Goal: Use online tool/utility: Utilize a website feature to perform a specific function

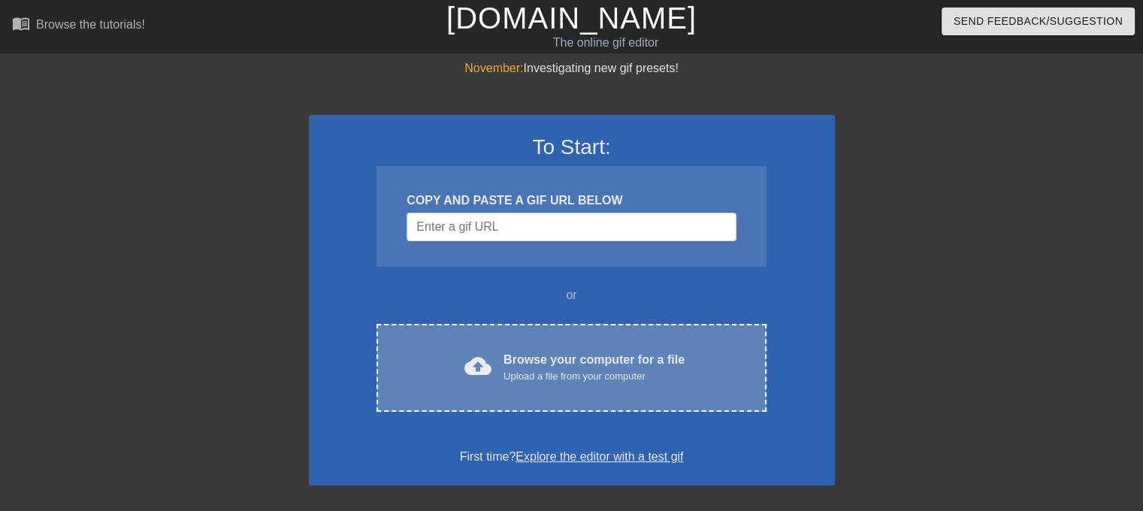
click at [578, 374] on div "Upload a file from your computer" at bounding box center [593, 376] width 181 height 15
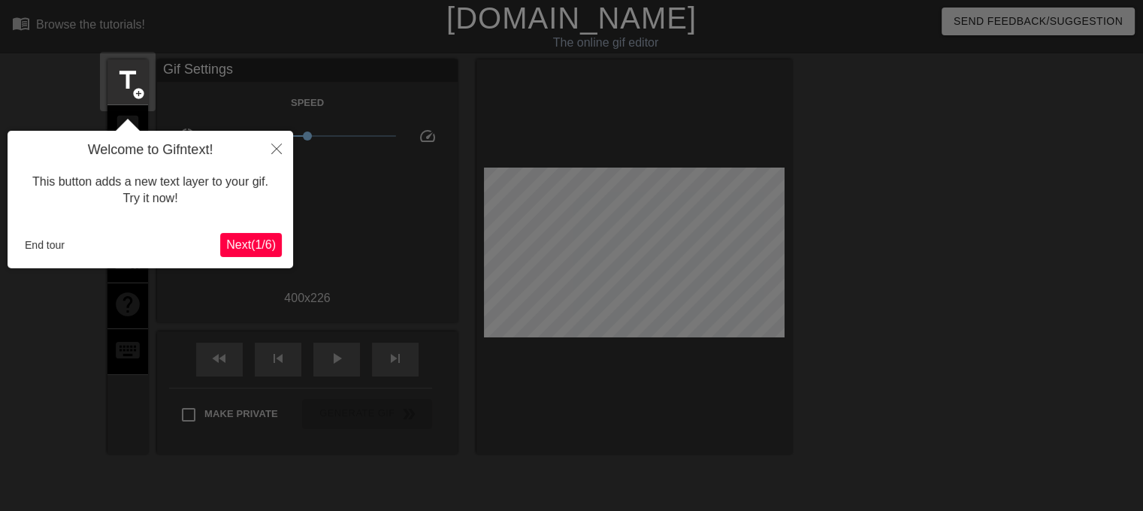
scroll to position [36, 0]
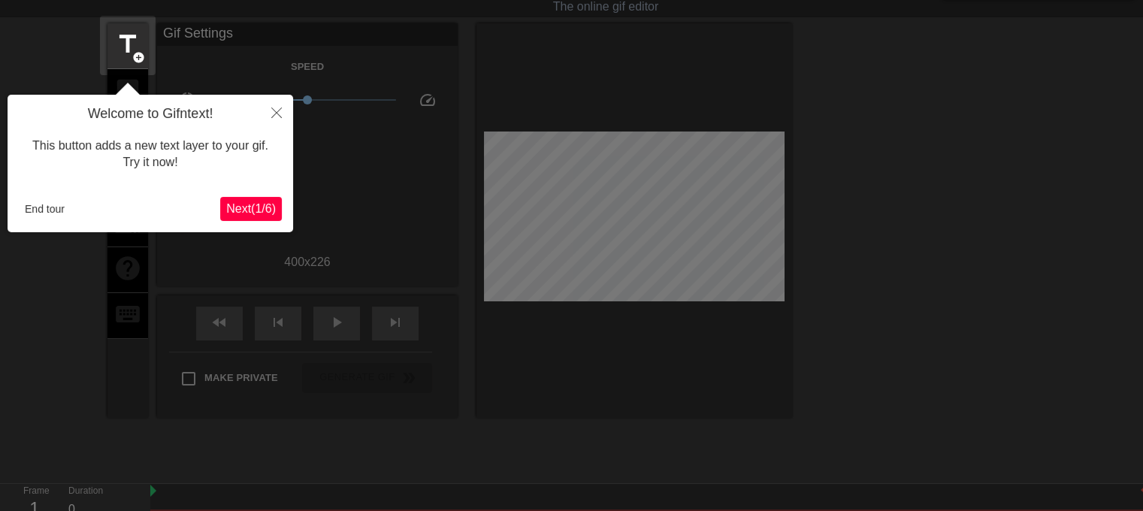
click at [258, 190] on div "Welcome to Gifntext! This button adds a new text layer to your gif. Try it now!…" at bounding box center [150, 163] width 285 height 137
click at [251, 204] on span "Next ( 1 / 6 )" at bounding box center [251, 208] width 50 height 13
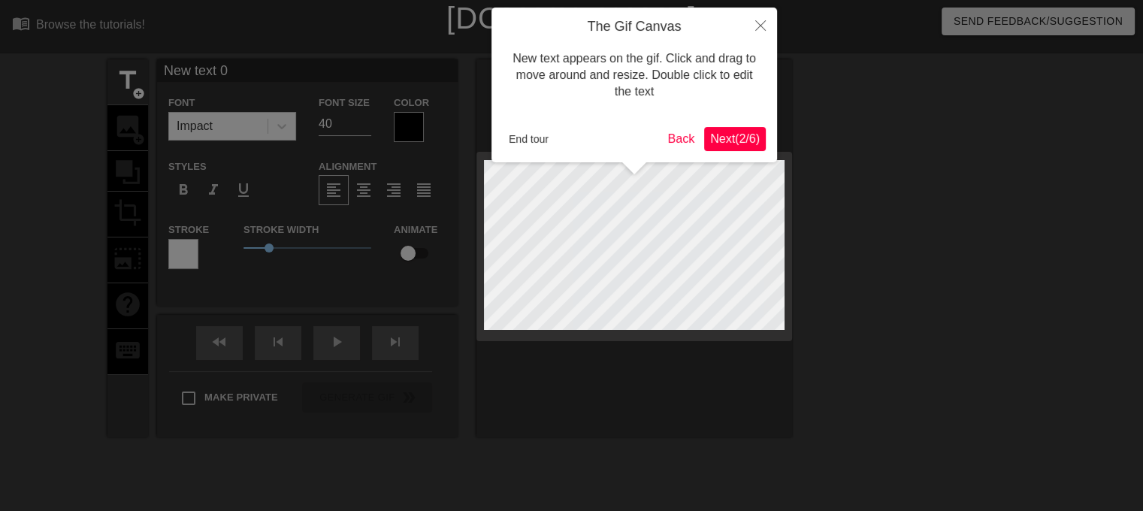
click at [736, 135] on span "Next ( 2 / 6 )" at bounding box center [735, 138] width 50 height 13
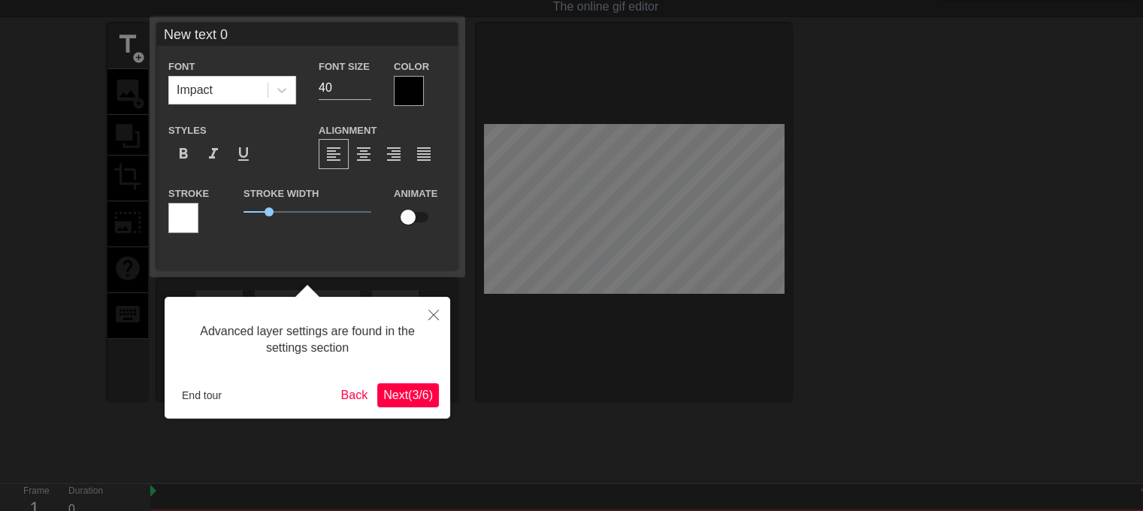
click at [403, 385] on button "Next ( 3 / 6 )" at bounding box center [408, 395] width 62 height 24
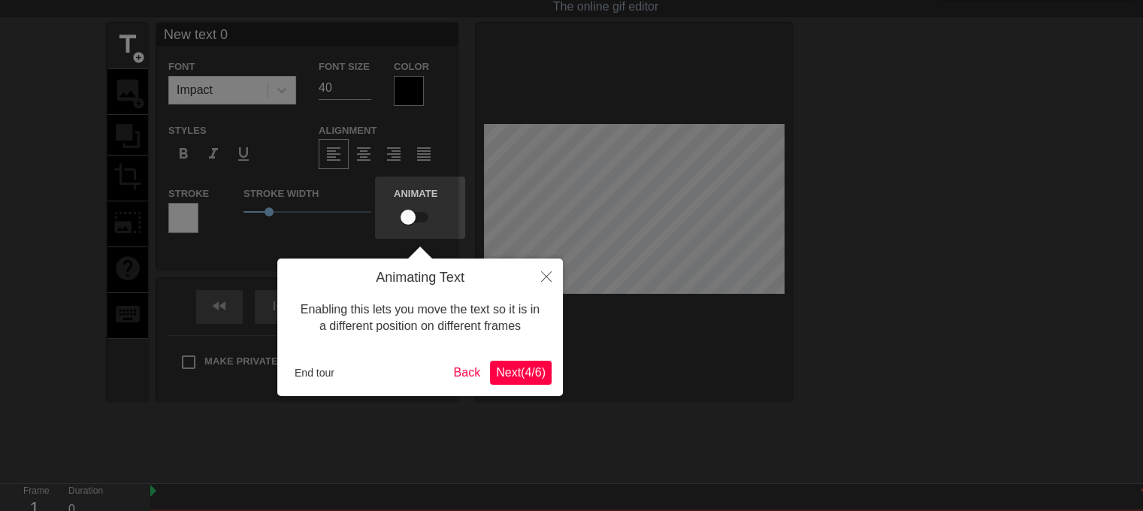
scroll to position [0, 0]
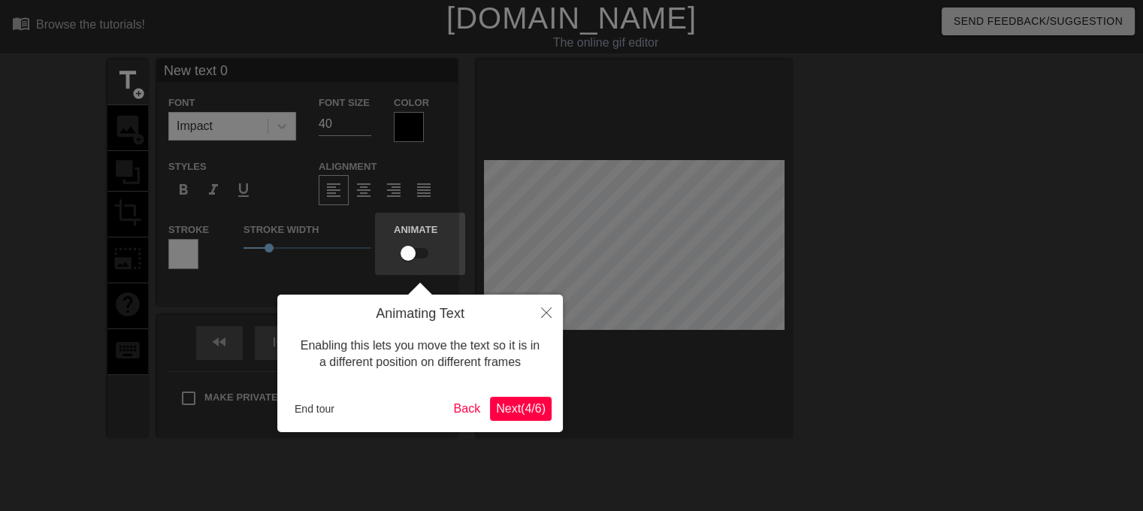
click at [518, 418] on button "Next ( 4 / 6 )" at bounding box center [521, 409] width 62 height 24
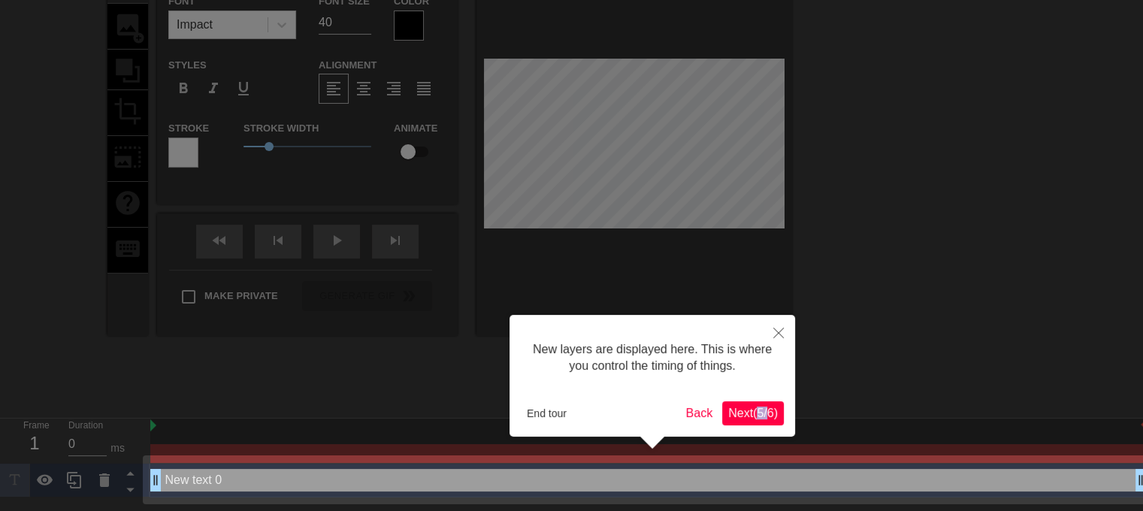
click at [753, 425] on div "New layers are displayed here. This is where you control the timing of things. …" at bounding box center [651, 376] width 285 height 122
click at [753, 422] on button "Next ( 5 / 6 )" at bounding box center [753, 413] width 62 height 24
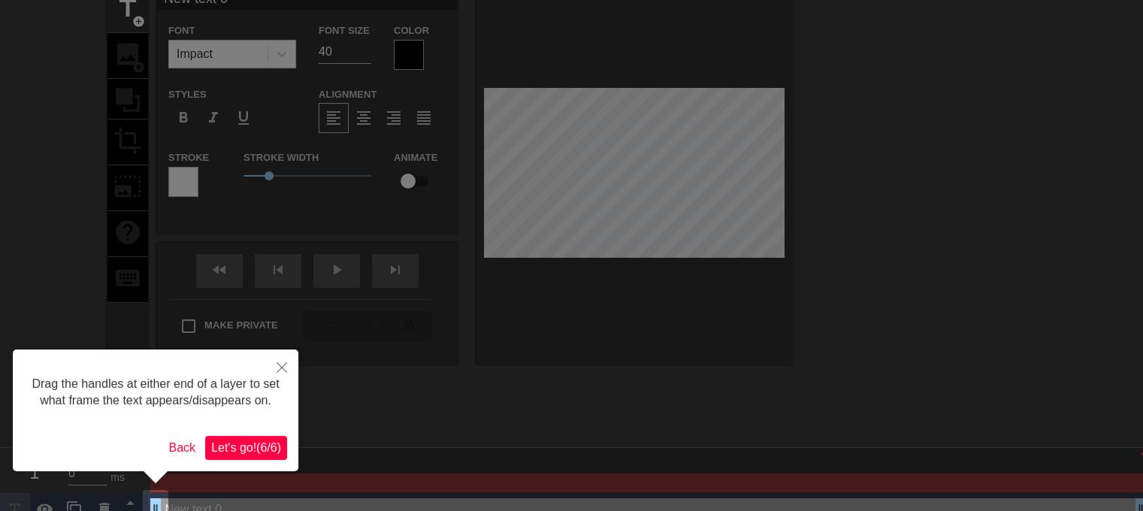
scroll to position [0, 0]
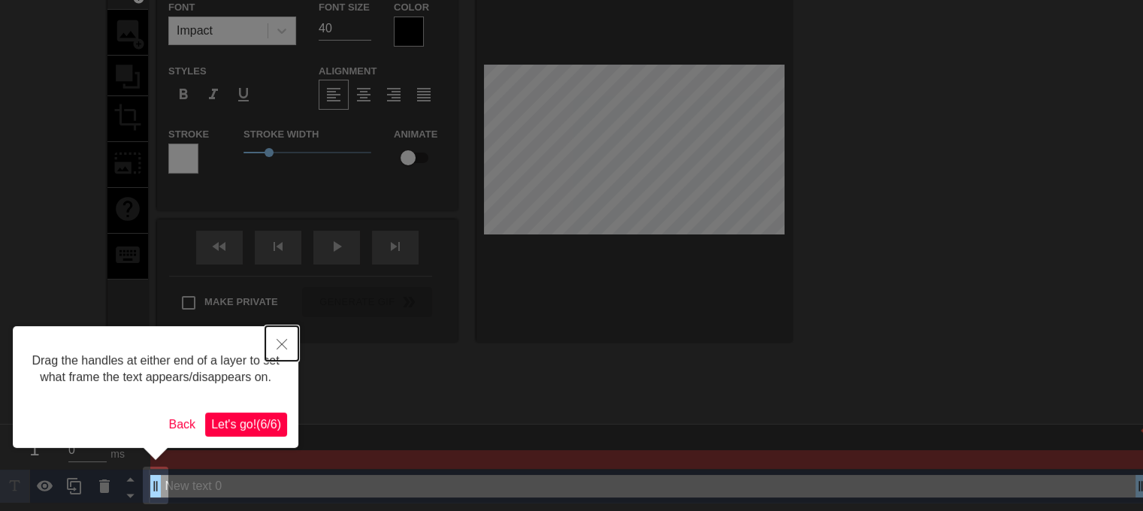
click at [279, 327] on button "Close" at bounding box center [281, 343] width 33 height 35
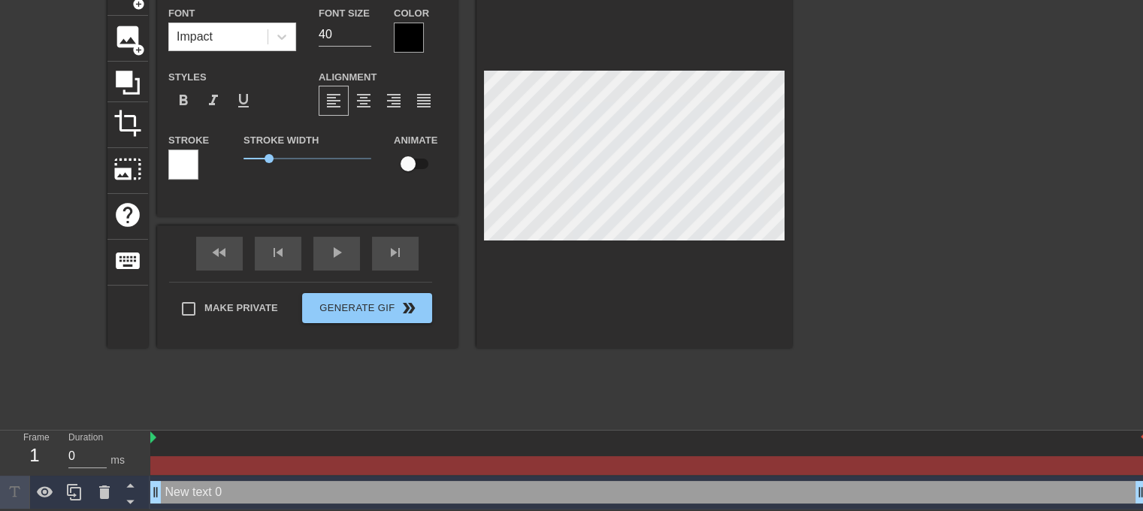
scroll to position [90, 0]
drag, startPoint x: 163, startPoint y: 488, endPoint x: 95, endPoint y: 495, distance: 68.7
click at [95, 495] on div at bounding box center [104, 492] width 30 height 33
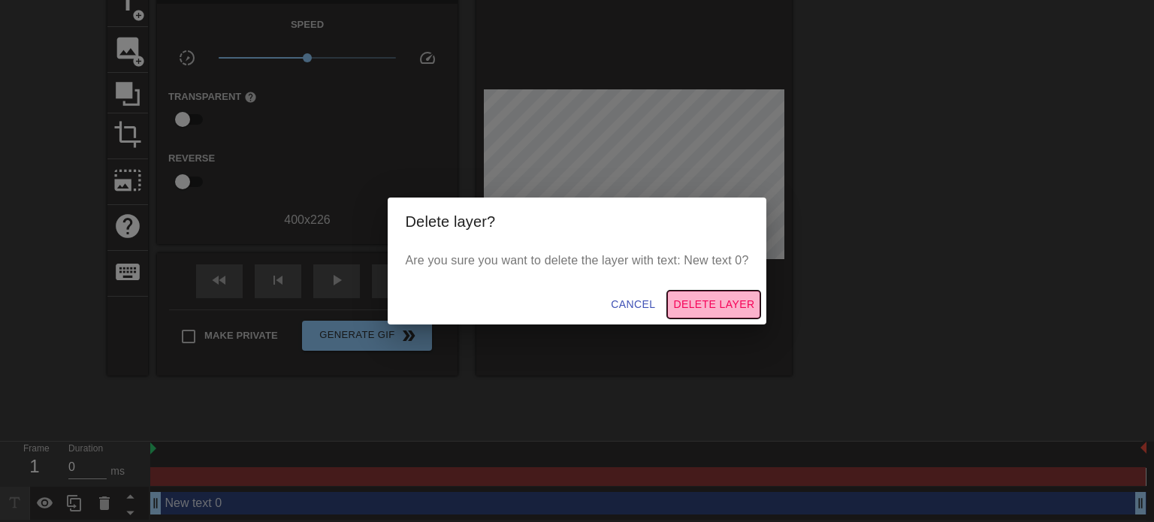
click at [727, 308] on span "Delete Layer" at bounding box center [713, 304] width 81 height 19
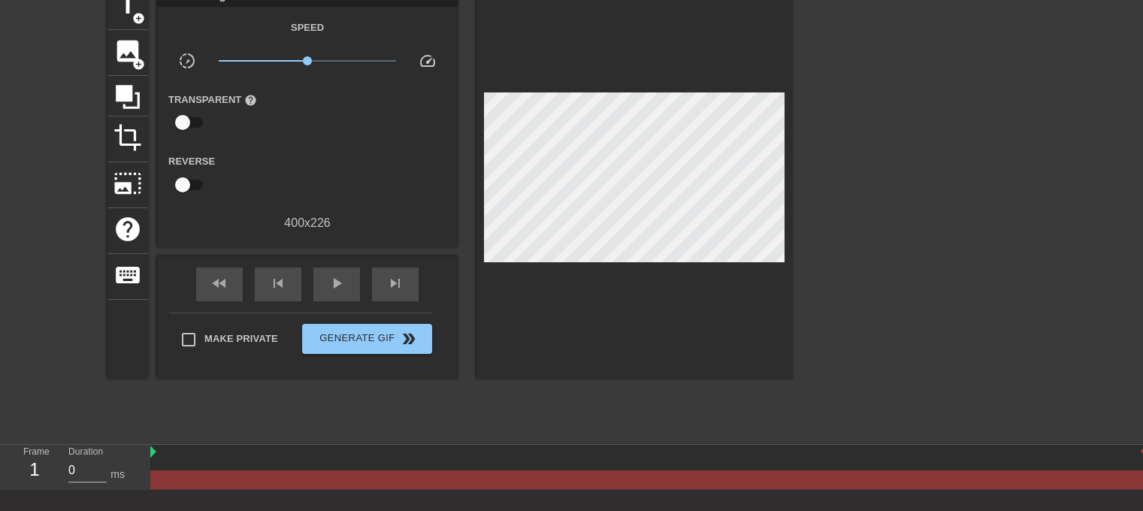
scroll to position [159, 0]
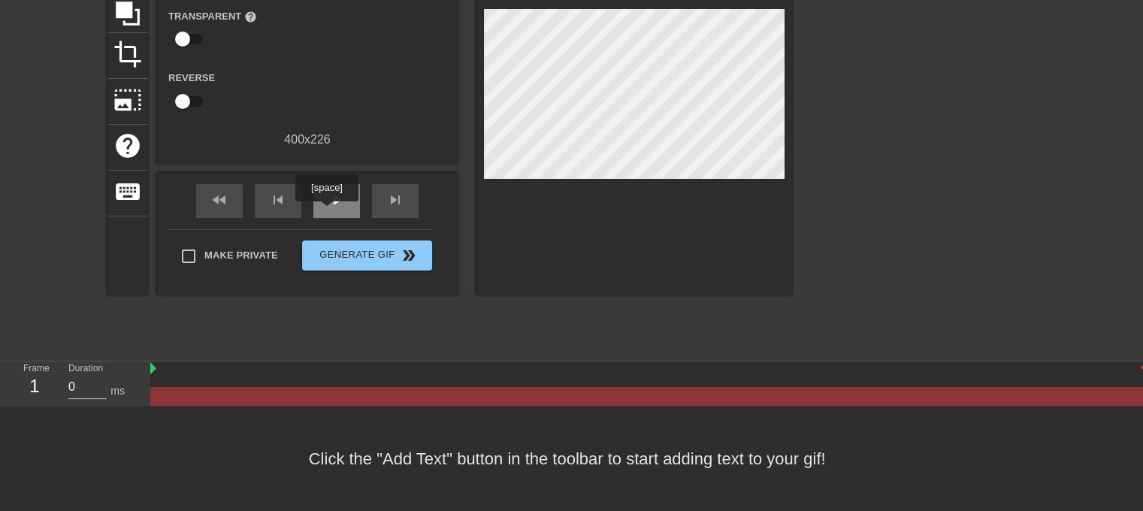
click at [322, 206] on div "play_arrow" at bounding box center [336, 201] width 47 height 34
click at [640, 260] on div at bounding box center [634, 98] width 316 height 394
drag, startPoint x: 207, startPoint y: 391, endPoint x: 200, endPoint y: 404, distance: 14.8
click at [206, 392] on div at bounding box center [647, 396] width 995 height 19
click at [200, 404] on div at bounding box center [647, 396] width 995 height 19
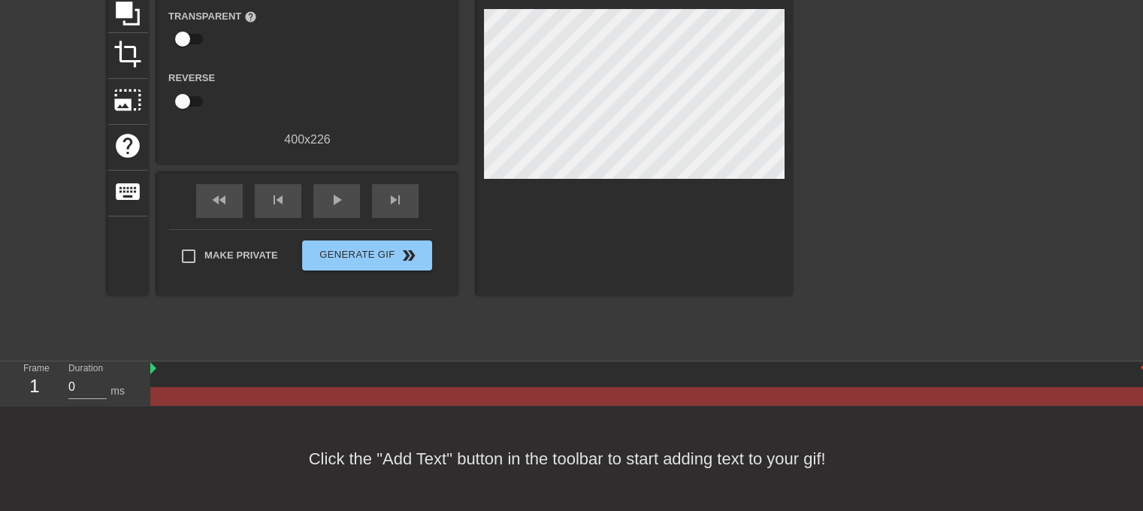
drag, startPoint x: 205, startPoint y: 401, endPoint x: 540, endPoint y: 379, distance: 335.8
click at [492, 380] on div at bounding box center [648, 383] width 996 height 44
click at [584, 379] on div at bounding box center [648, 385] width 996 height 19
drag, startPoint x: 149, startPoint y: 370, endPoint x: 310, endPoint y: 371, distance: 161.5
click at [356, 372] on div at bounding box center [648, 368] width 996 height 15
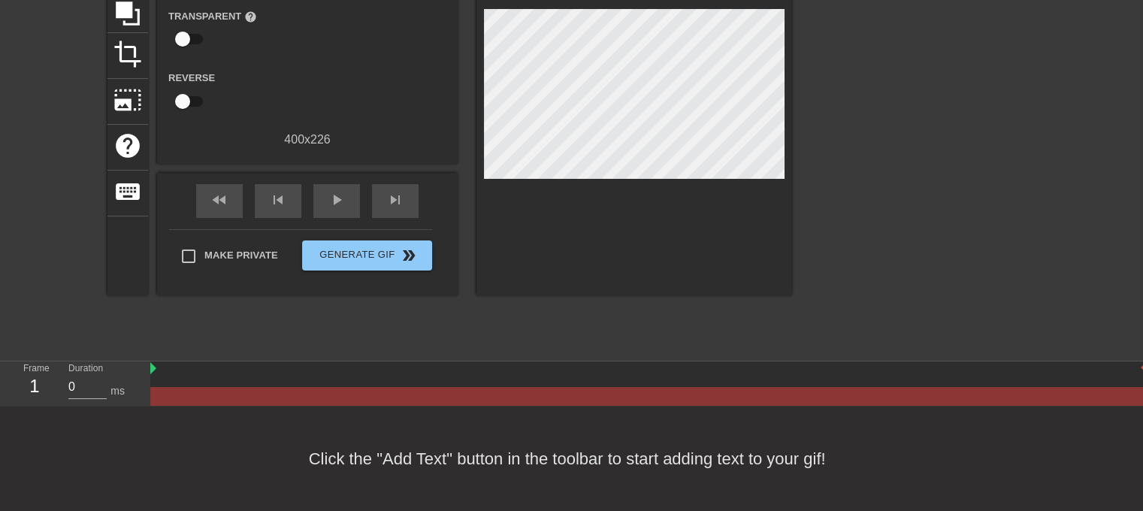
click at [358, 372] on div at bounding box center [648, 368] width 996 height 15
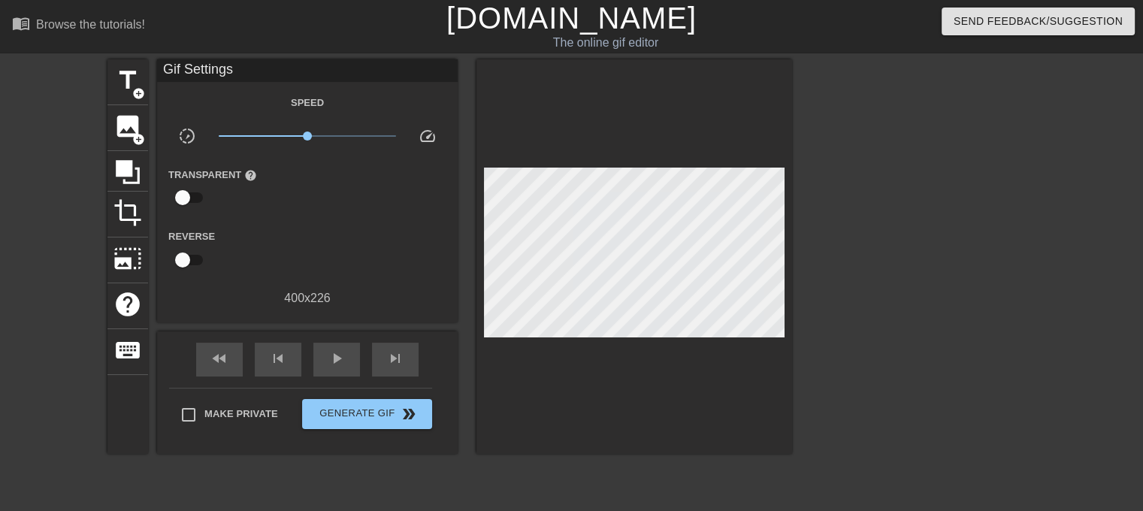
scroll to position [0, 0]
drag, startPoint x: 902, startPoint y: 198, endPoint x: 801, endPoint y: 189, distance: 101.8
click at [902, 198] on div at bounding box center [922, 284] width 225 height 451
